Goal: Task Accomplishment & Management: Use online tool/utility

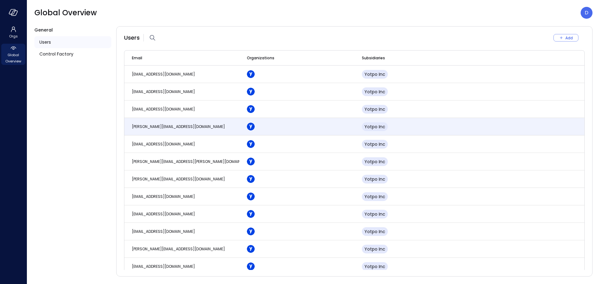
click at [134, 9] on div "Global Overview D" at bounding box center [313, 13] width 558 height 12
click at [459, 17] on div "Global Overview D" at bounding box center [313, 13] width 558 height 12
click at [472, 15] on p "D" at bounding box center [586, 12] width 4 height 7
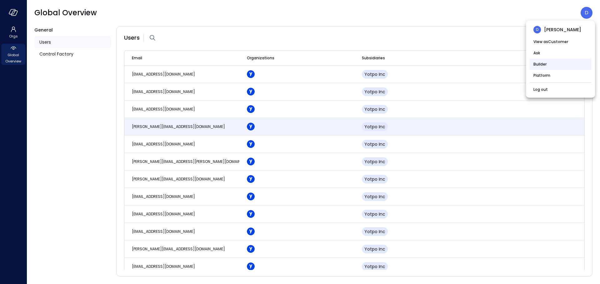
click at [472, 68] on li "Builder" at bounding box center [560, 64] width 62 height 11
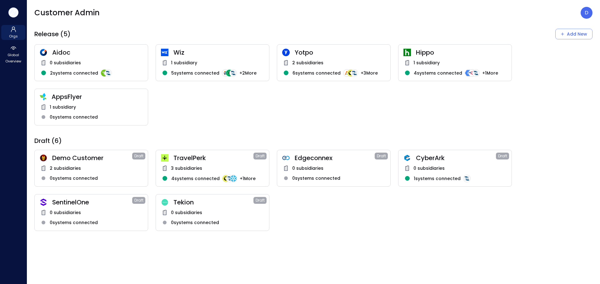
click at [13, 15] on icon "button" at bounding box center [13, 12] width 9 height 7
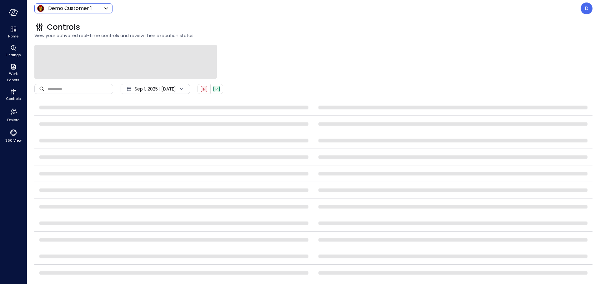
click at [44, 5] on body "Home Findings Work Papers Controls Explore 360 View Demo Customer 1 ***** ​ D C…" at bounding box center [300, 142] width 600 height 284
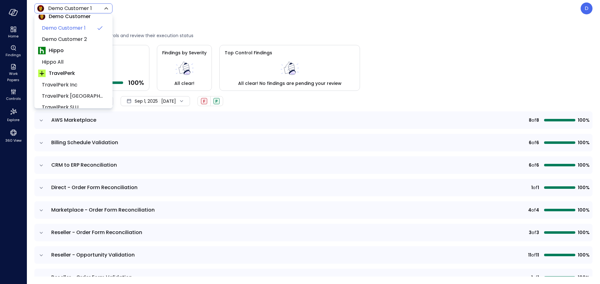
scroll to position [96, 0]
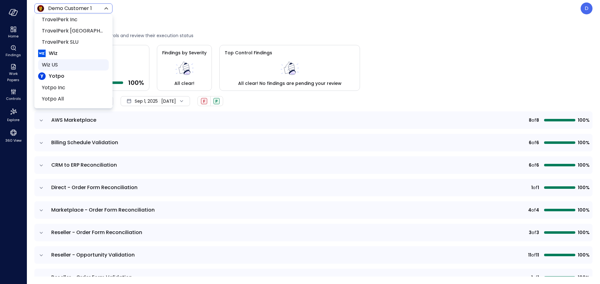
click at [54, 67] on span "Wiz US" at bounding box center [73, 64] width 62 height 7
type input "******"
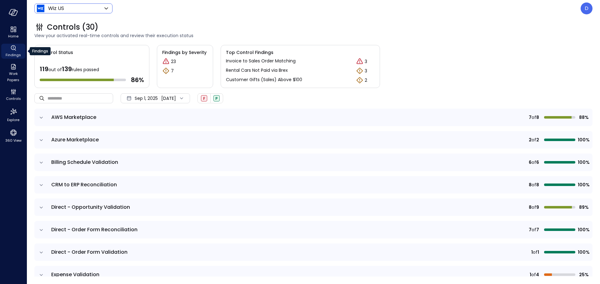
click at [13, 51] on icon "Findings" at bounding box center [13, 47] width 7 height 7
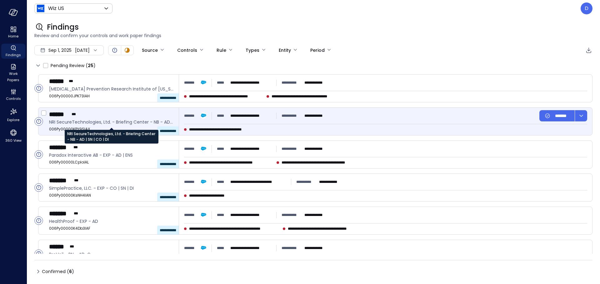
click at [156, 122] on span "NRI SecureTechnologies, Ltd. - Briefing Center - NB - AD | SN | CO | DI" at bounding box center [111, 122] width 125 height 7
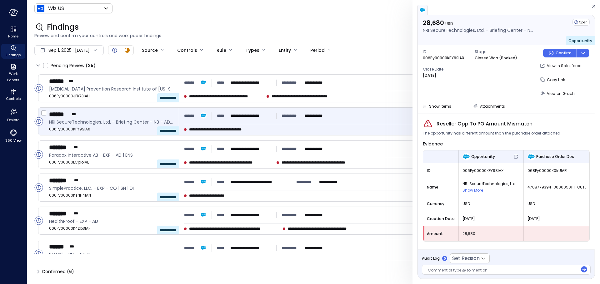
drag, startPoint x: 189, startPoint y: 130, endPoint x: 268, endPoint y: 126, distance: 79.1
click at [268, 126] on div "**********" at bounding box center [385, 121] width 413 height 27
drag, startPoint x: 437, startPoint y: 122, endPoint x: 531, endPoint y: 122, distance: 93.1
click at [472, 122] on span "Reseller Opp To PO Amount Mismatch" at bounding box center [484, 123] width 96 height 7
copy span "Reseller Opp To PO Amount Mismatch"
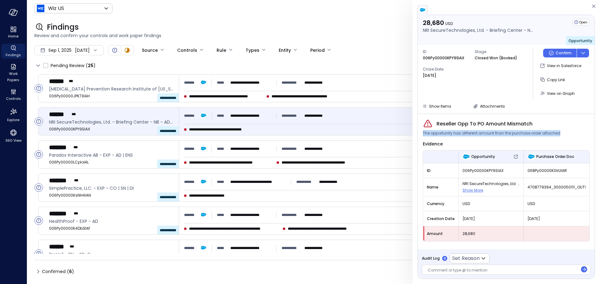
drag, startPoint x: 422, startPoint y: 135, endPoint x: 562, endPoint y: 133, distance: 140.2
click at [472, 133] on div "The opportunity has different amount than the purchase order attached" at bounding box center [505, 133] width 167 height 6
click at [472, 133] on span "The opportunity has different amount than the purchase order attached" at bounding box center [490, 133] width 137 height 6
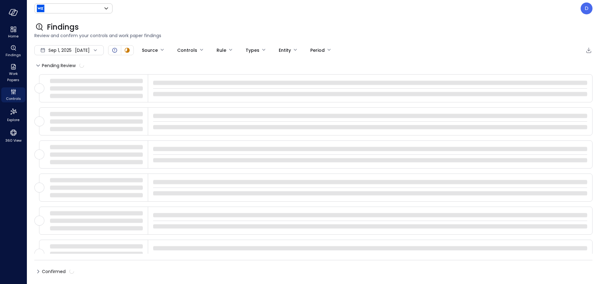
type input "******"
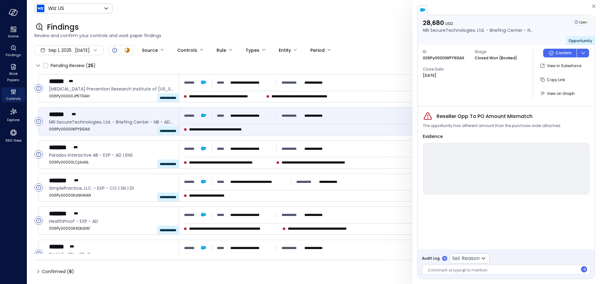
click at [397, 14] on header "Wiz US ****** ​ D" at bounding box center [313, 8] width 573 height 17
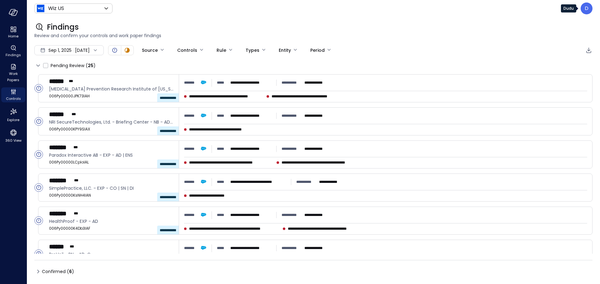
click at [592, 7] on div "D" at bounding box center [586, 8] width 12 height 12
click at [585, 12] on p "D" at bounding box center [586, 8] width 4 height 7
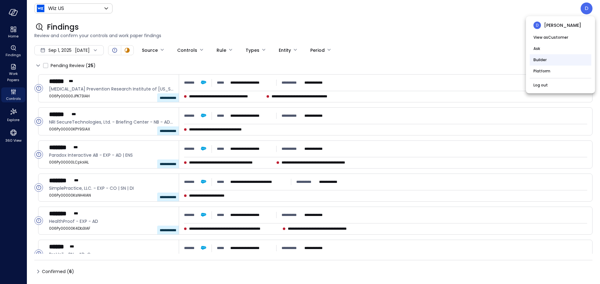
click at [537, 62] on li "Builder" at bounding box center [560, 59] width 62 height 11
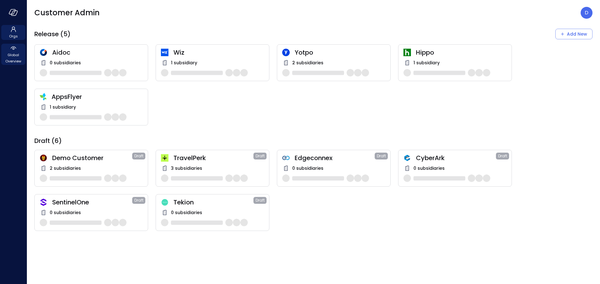
click at [10, 54] on span "Global Overview" at bounding box center [13, 58] width 19 height 12
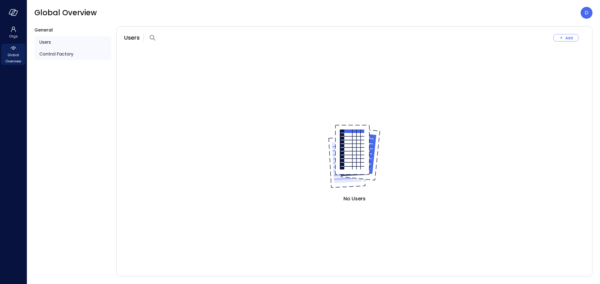
click at [49, 55] on span "Control Factory" at bounding box center [56, 54] width 34 height 7
click at [68, 56] on span "Control Factory" at bounding box center [56, 54] width 34 height 7
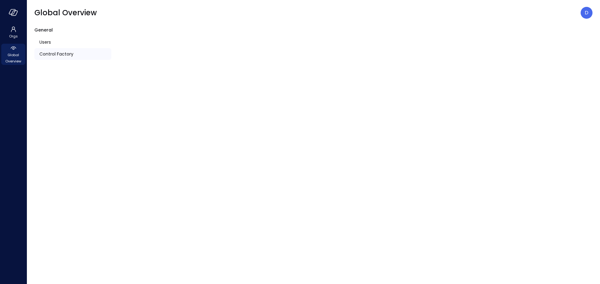
click at [64, 54] on span "Control Factory" at bounding box center [56, 54] width 34 height 7
click at [76, 55] on div "Control Factory" at bounding box center [72, 54] width 77 height 12
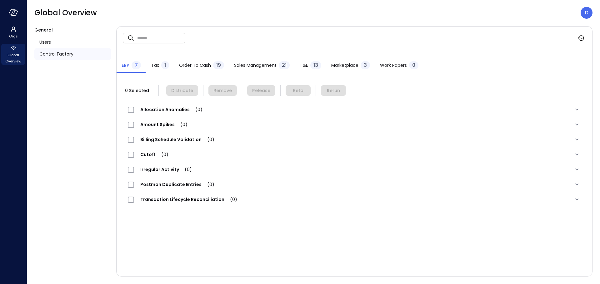
click at [155, 37] on input "text" at bounding box center [161, 38] width 48 height 17
paste input "**********"
type input "**********"
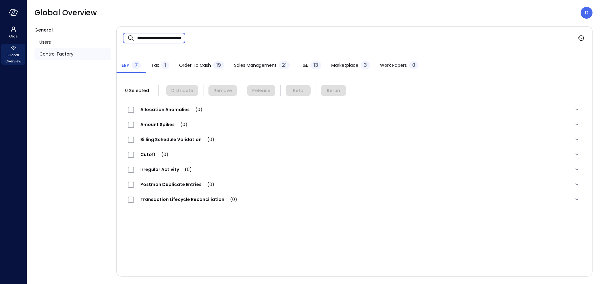
click at [205, 68] on span "Order to Cash" at bounding box center [195, 65] width 32 height 7
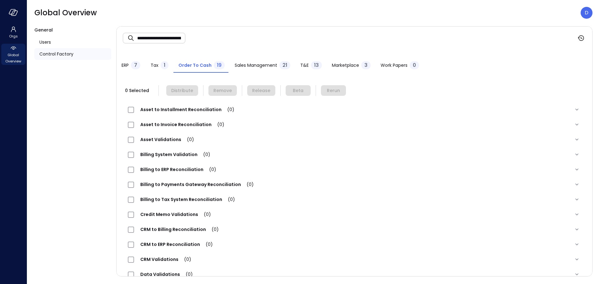
click at [258, 65] on span "Sales Management" at bounding box center [256, 65] width 42 height 7
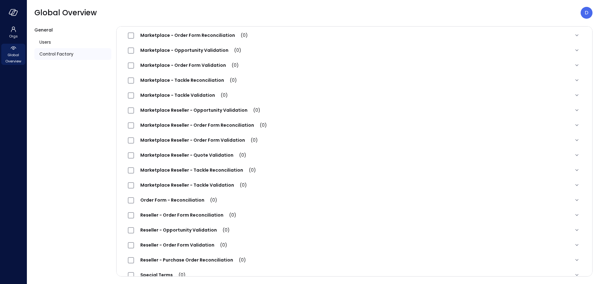
scroll to position [147, 0]
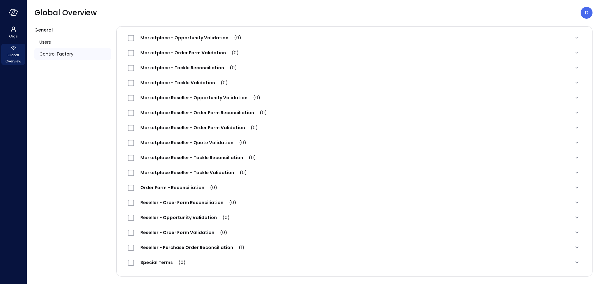
click at [191, 246] on span "Reseller - Purchase Order Reconciliation (1)" at bounding box center [192, 248] width 116 height 6
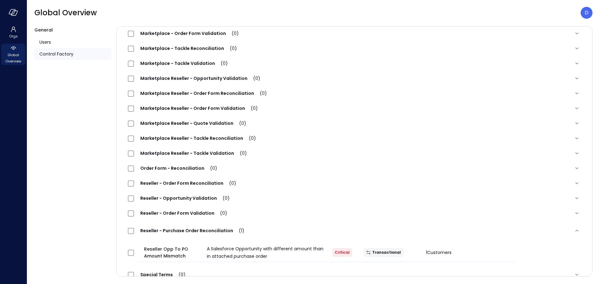
scroll to position [169, 0]
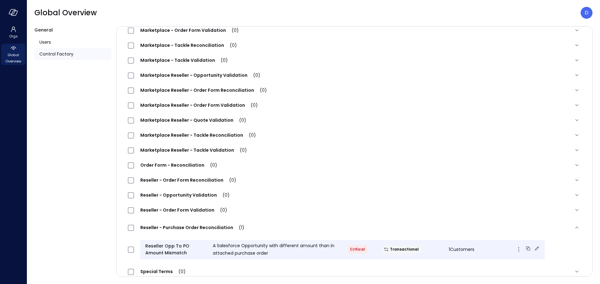
click at [533, 249] on icon at bounding box center [536, 248] width 6 height 6
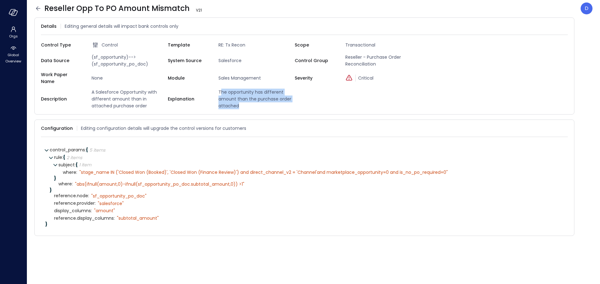
drag, startPoint x: 220, startPoint y: 87, endPoint x: 241, endPoint y: 99, distance: 23.9
click at [241, 99] on span "The opportunity has different amount than the purchase order attached" at bounding box center [255, 99] width 79 height 21
drag, startPoint x: 240, startPoint y: 100, endPoint x: 217, endPoint y: 89, distance: 26.3
click at [217, 89] on span "The opportunity has different amount than the purchase order attached" at bounding box center [255, 99] width 79 height 21
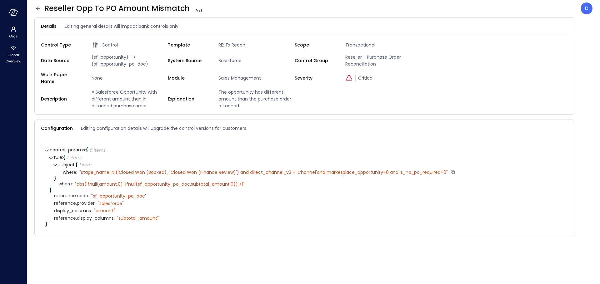
click at [82, 170] on div "" stage_name IN ('Closed Won (Booked)', 'Closed Won (Finance Review)') and dire…" at bounding box center [263, 173] width 368 height 6
click at [82, 181] on div "" abs(ifnull(amount,0)-ifnull(sf_opportunity_po_doc.subtotal_amount,0)) >1"" at bounding box center [159, 184] width 169 height 6
drag, startPoint x: 91, startPoint y: 192, endPoint x: 146, endPoint y: 192, distance: 54.6
click at [146, 193] on div "" sf_opportunity_po_doc"" at bounding box center [118, 196] width 55 height 6
click at [100, 58] on span "(sf_opportunity)-->(sf_opportunity_po_doc)" at bounding box center [128, 61] width 79 height 14
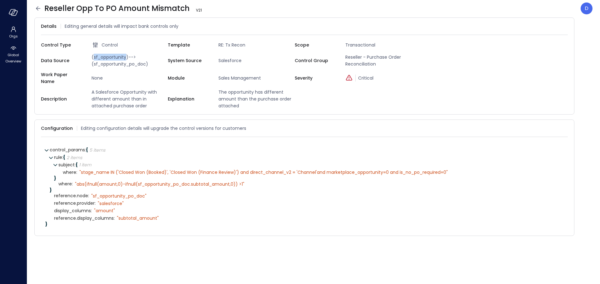
click at [100, 58] on span "(sf_opportunity)-->(sf_opportunity_po_doc)" at bounding box center [128, 61] width 79 height 14
click at [107, 57] on span "(sf_opportunity)-->(sf_opportunity_po_doc)" at bounding box center [128, 61] width 79 height 14
click at [103, 201] on div "" salesforce"" at bounding box center [111, 204] width 26 height 6
click at [106, 208] on div "" amount"" at bounding box center [104, 211] width 21 height 6
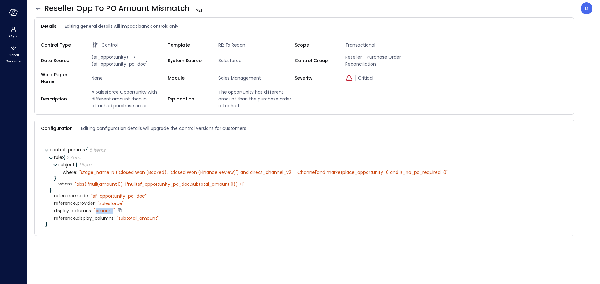
click at [106, 208] on div "" amount"" at bounding box center [104, 211] width 21 height 6
drag, startPoint x: 117, startPoint y: 214, endPoint x: 158, endPoint y: 214, distance: 40.6
click at [158, 215] on div "" subtotal_amount"" at bounding box center [138, 218] width 42 height 6
